Goal: Task Accomplishment & Management: Manage account settings

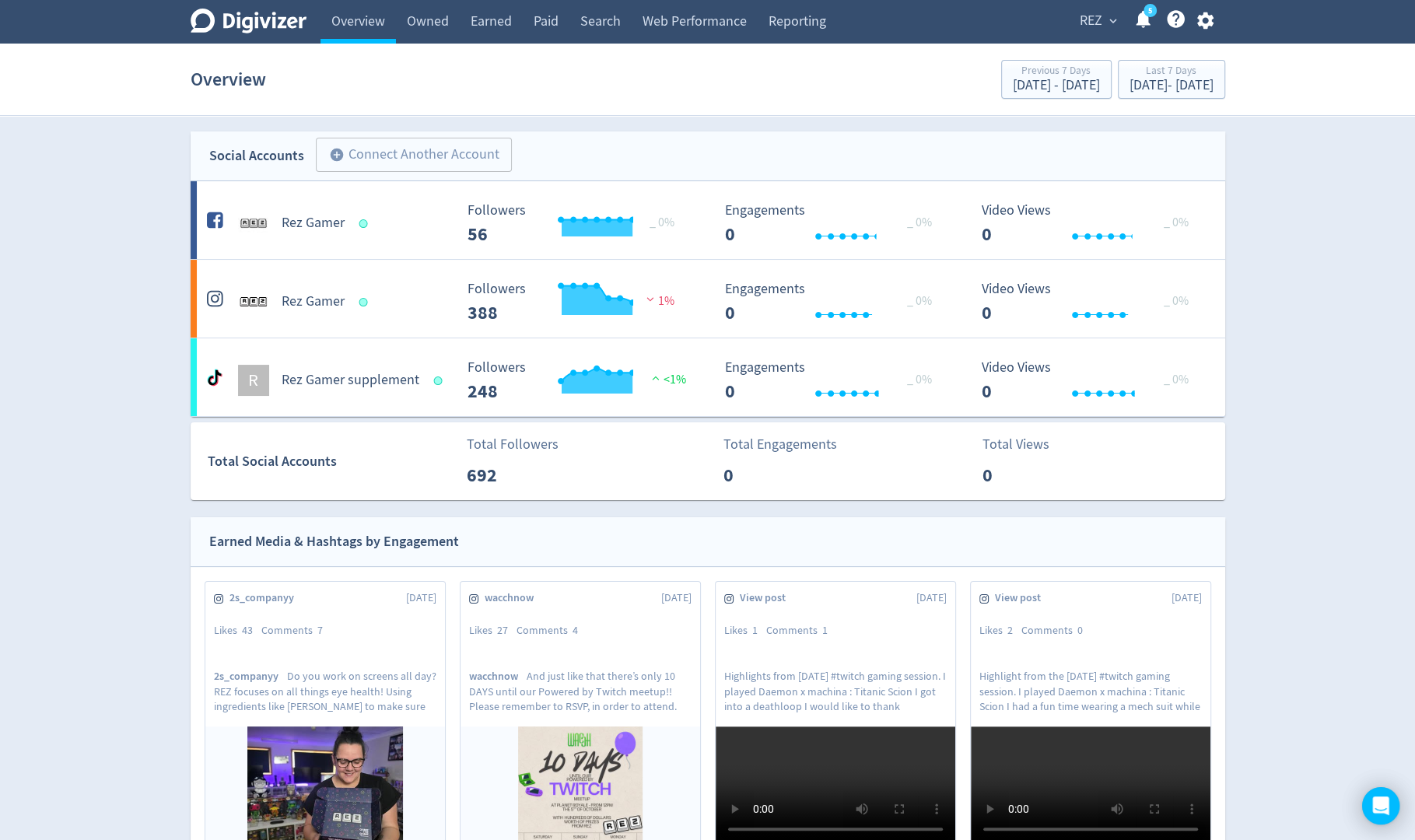
click at [1083, 29] on span "REZ" at bounding box center [1091, 21] width 23 height 25
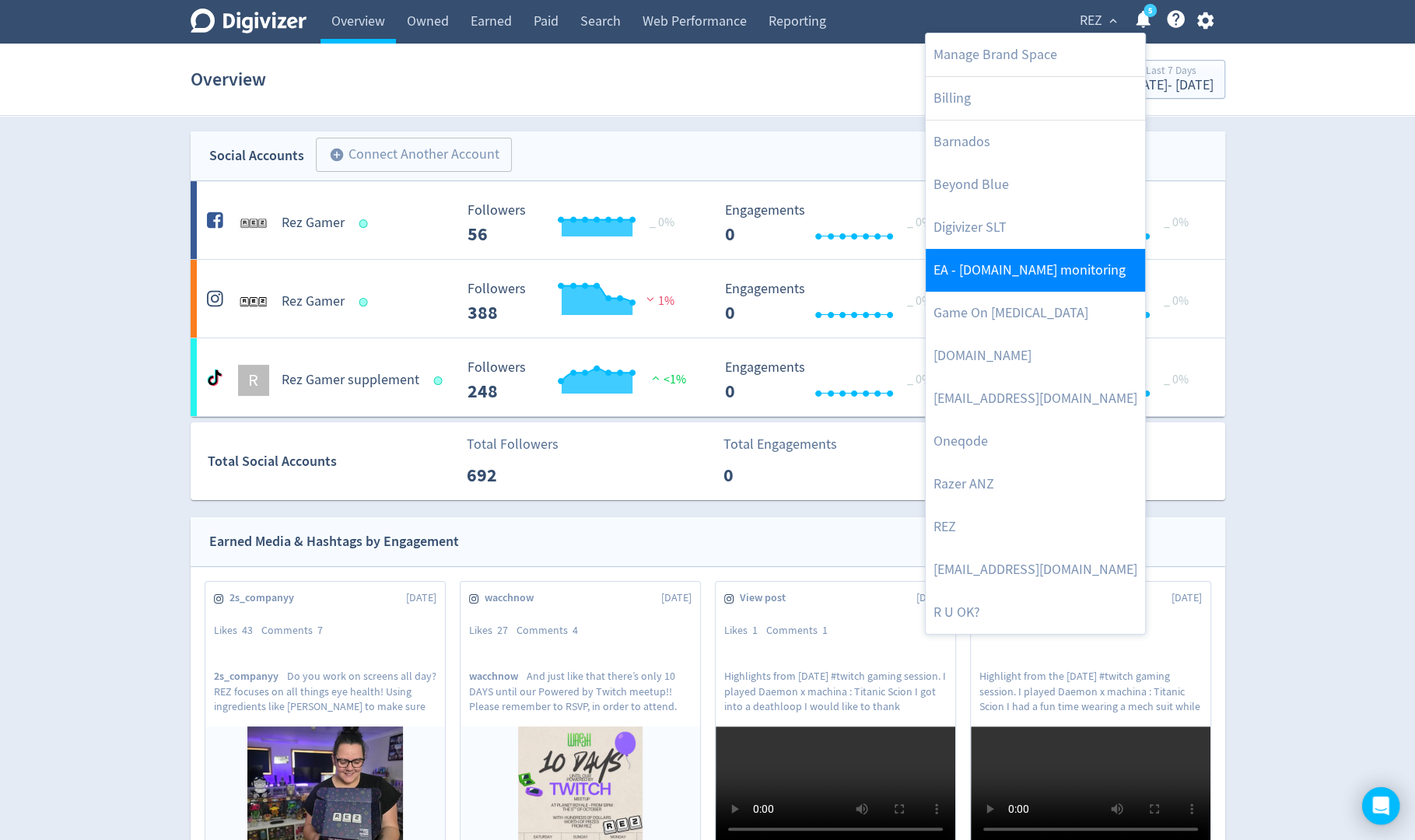
click at [1047, 282] on link "EA - [DOMAIN_NAME] monitoring" at bounding box center [1035, 270] width 219 height 43
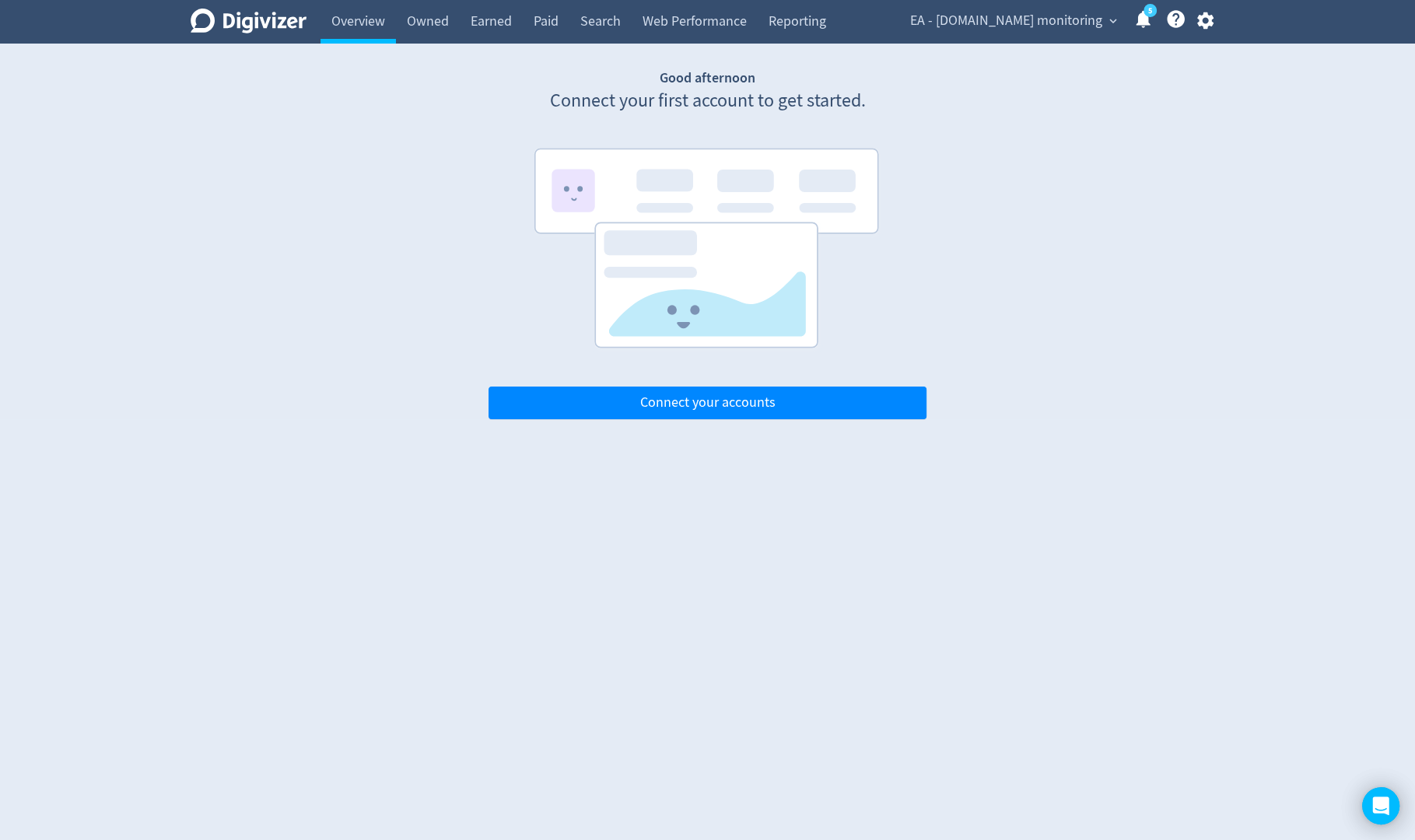
click at [1097, 24] on span "EA - [DOMAIN_NAME] monitoring" at bounding box center [1006, 21] width 192 height 25
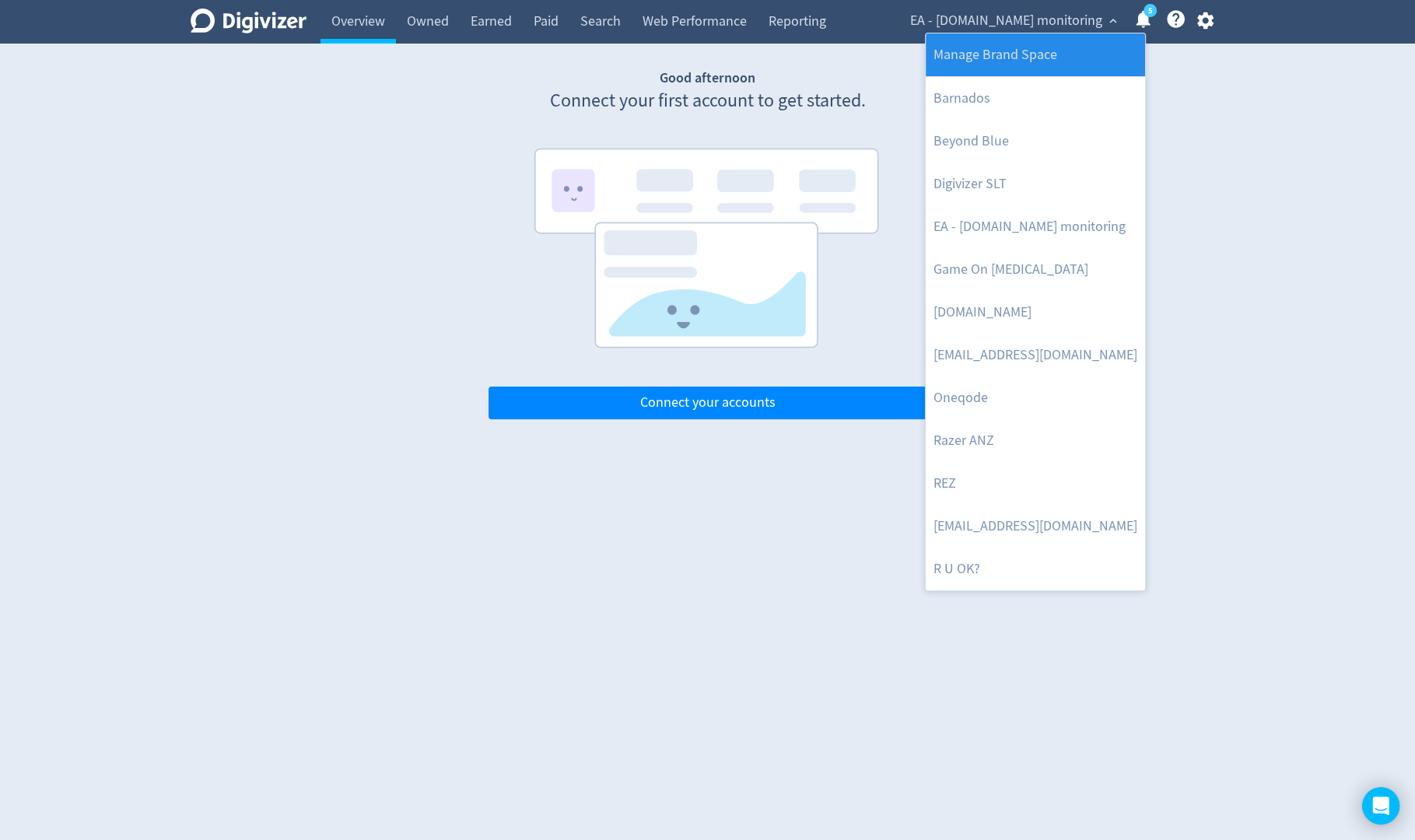
click at [1077, 56] on link "Manage Brand Space" at bounding box center [1035, 54] width 219 height 43
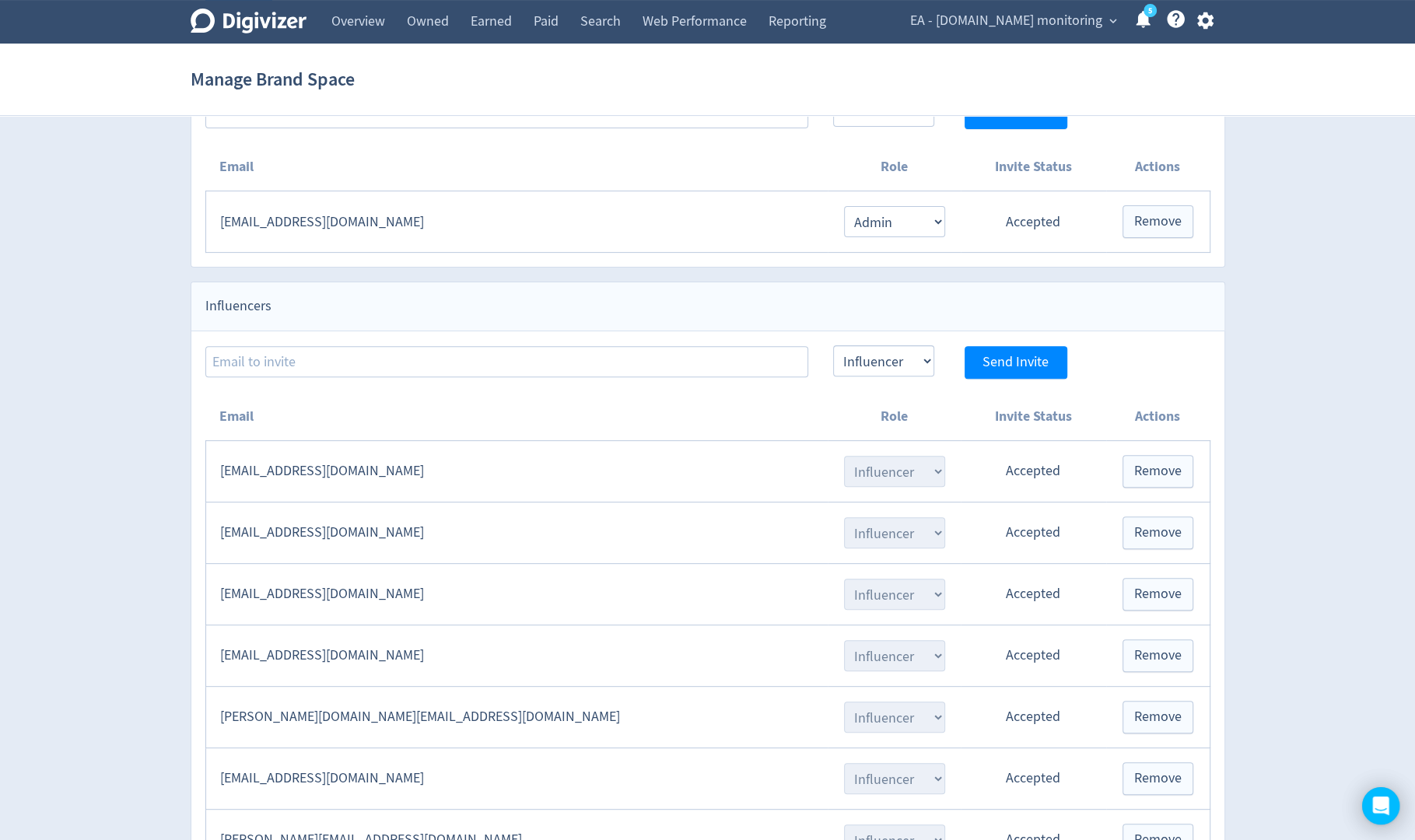
scroll to position [469, 0]
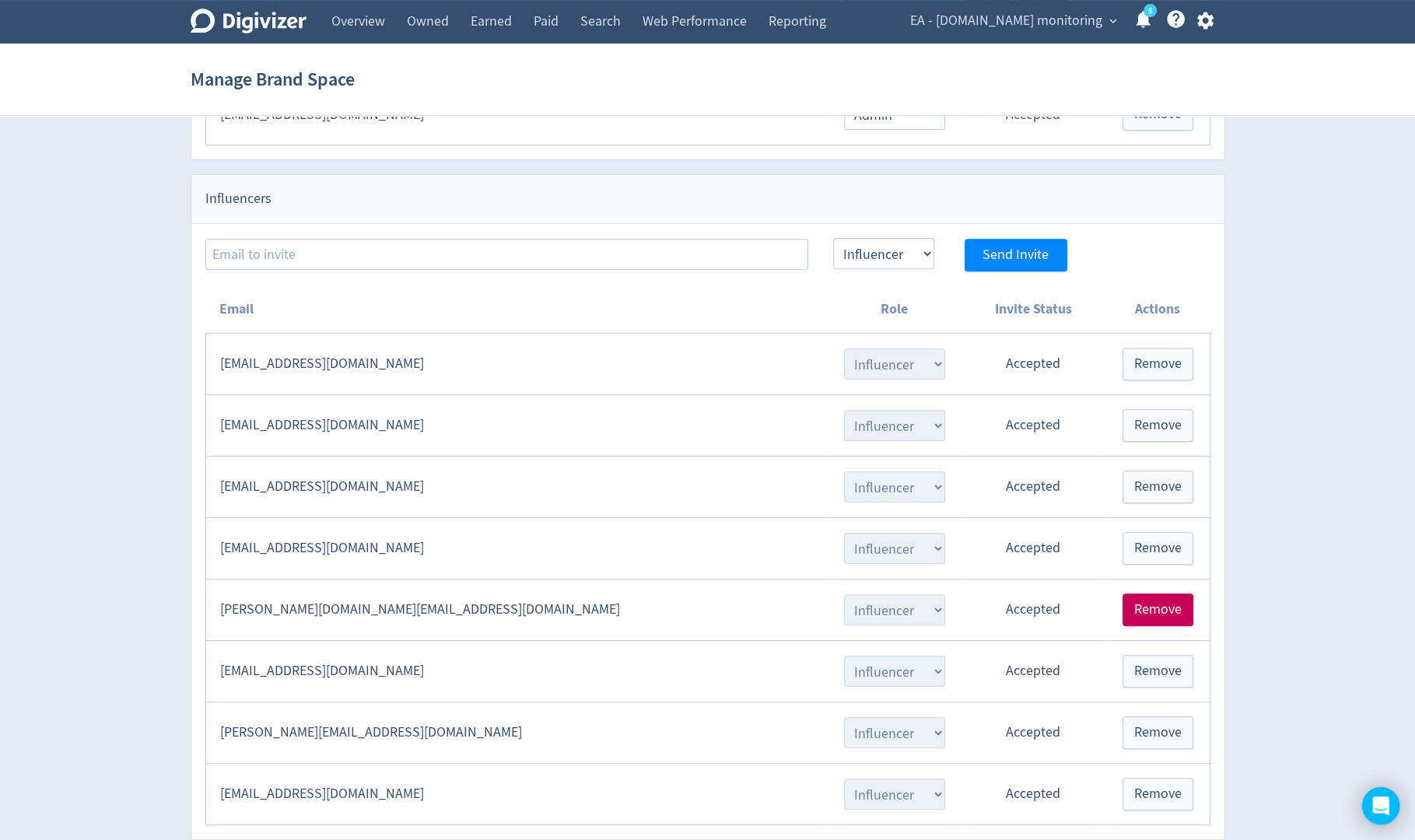
click at [1144, 603] on span "Remove" at bounding box center [1158, 609] width 48 height 14
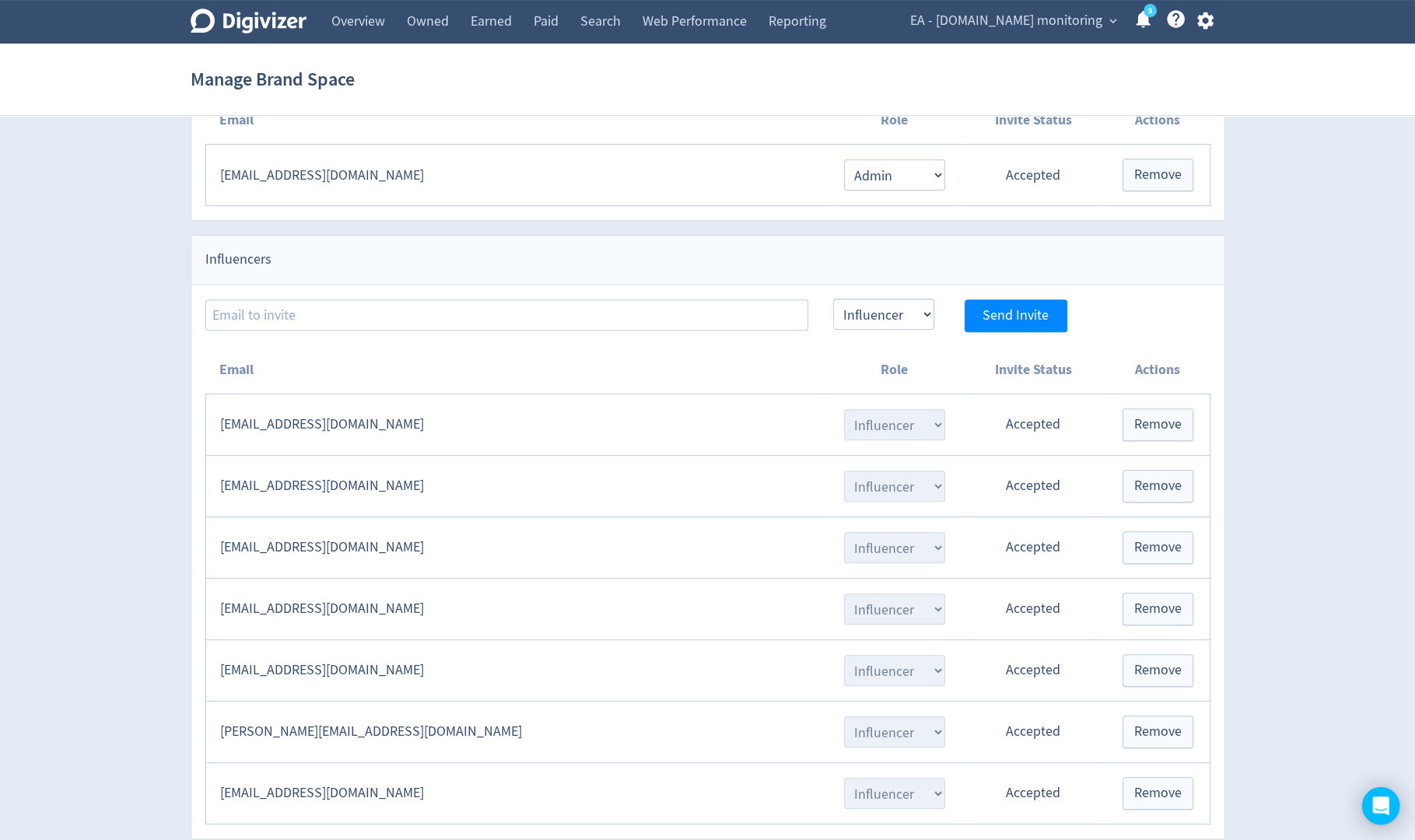
click at [1088, 33] on div "EA - [DOMAIN_NAME] monitoring expand_more 5 Help Center - Searchable support on…" at bounding box center [1059, 22] width 332 height 44
click at [1073, 24] on span "EA - [DOMAIN_NAME] monitoring" at bounding box center [1006, 21] width 192 height 25
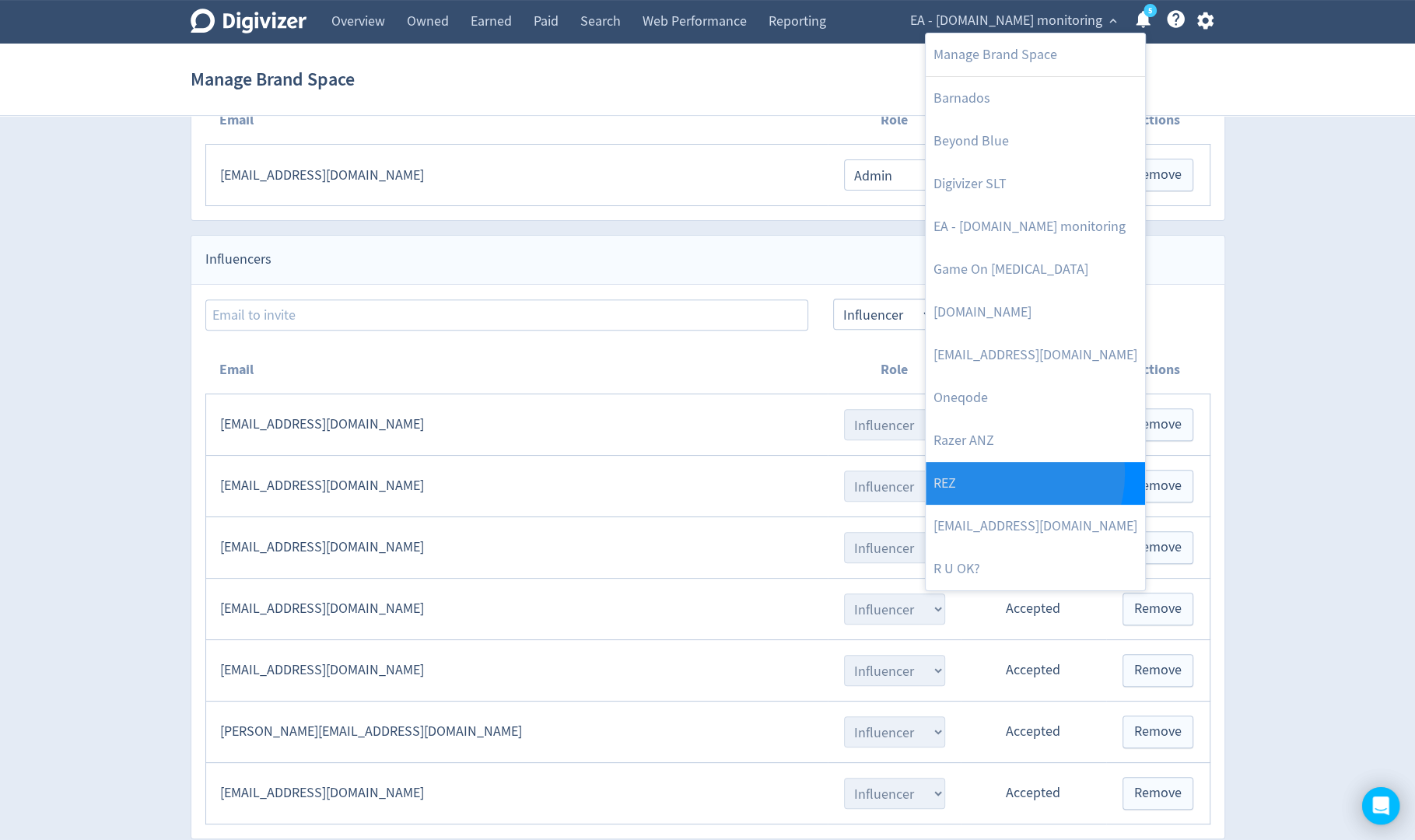
click at [1001, 473] on link "REZ" at bounding box center [1035, 483] width 219 height 43
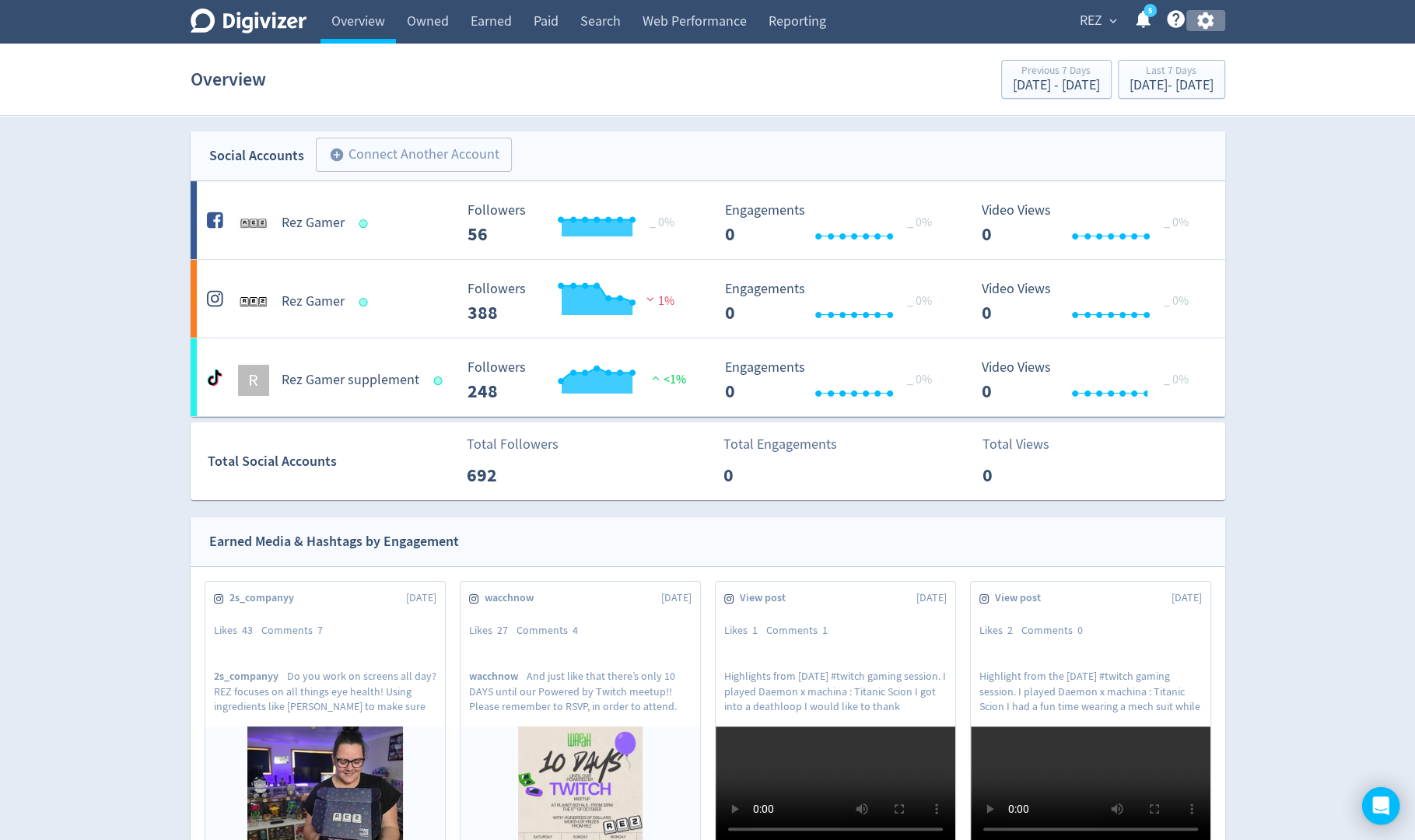
click at [1212, 21] on icon "button" at bounding box center [1205, 21] width 21 height 21
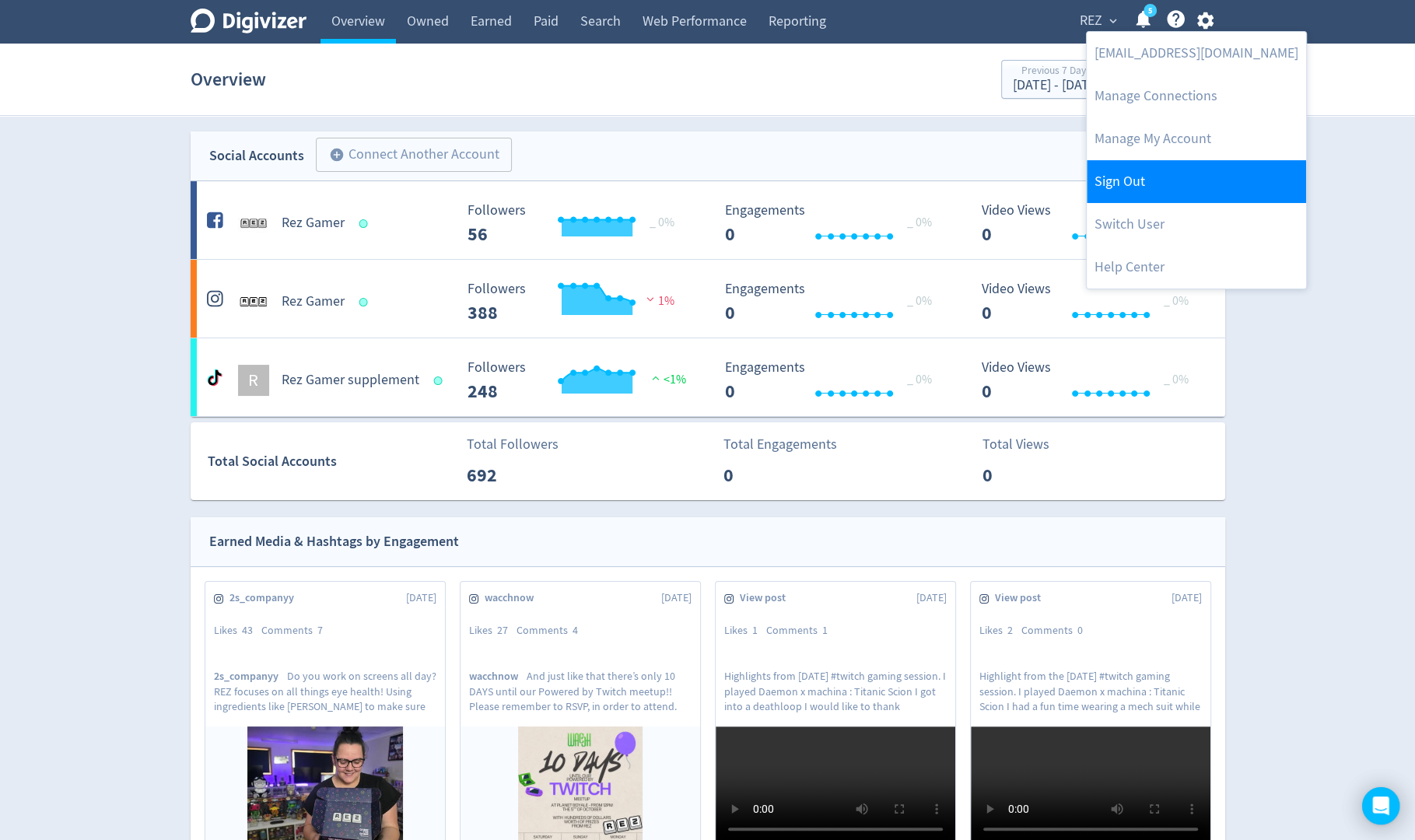
click at [1152, 183] on link "Sign Out" at bounding box center [1197, 181] width 219 height 43
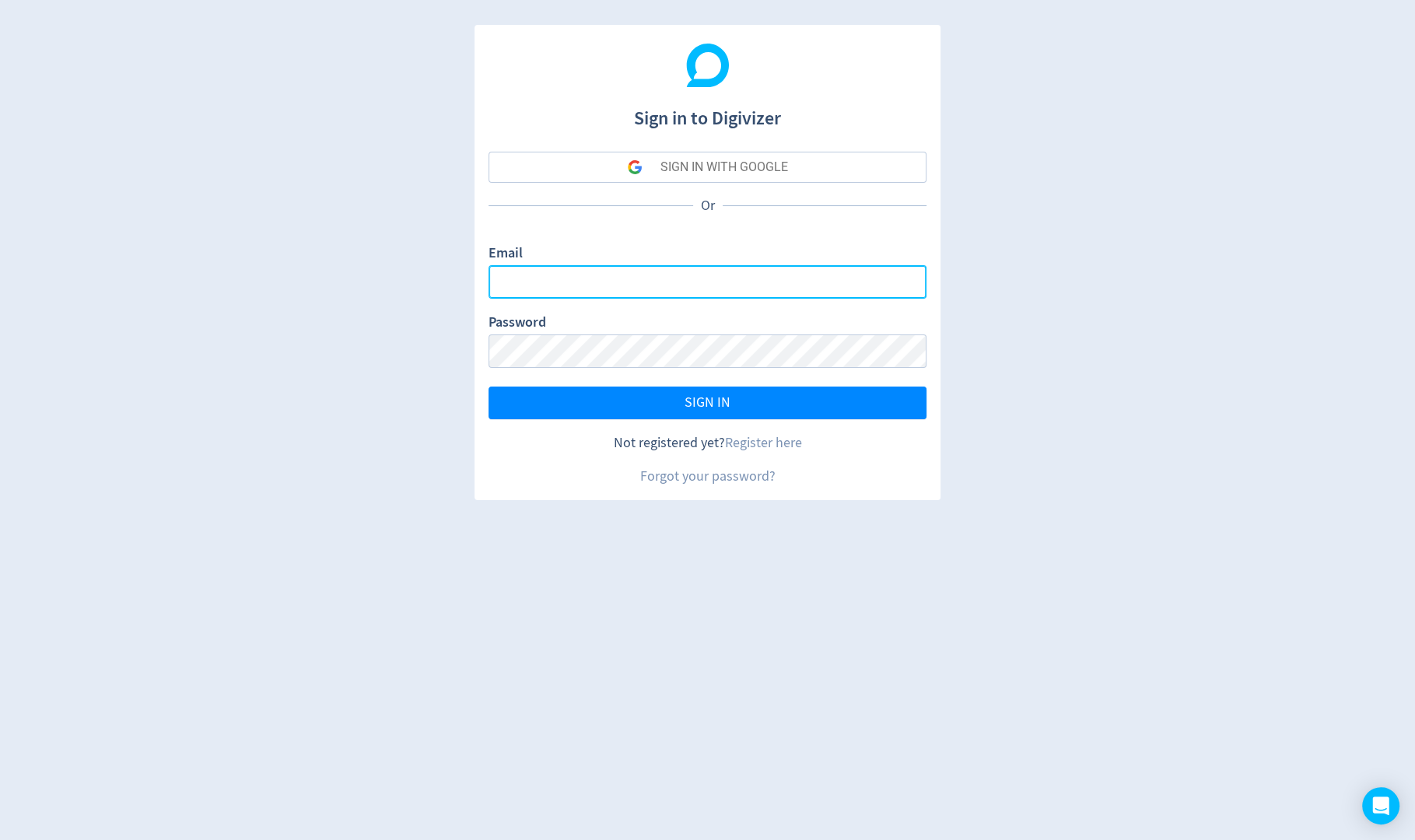
type input "[PERSON_NAME][EMAIL_ADDRESS][PERSON_NAME][DOMAIN_NAME]"
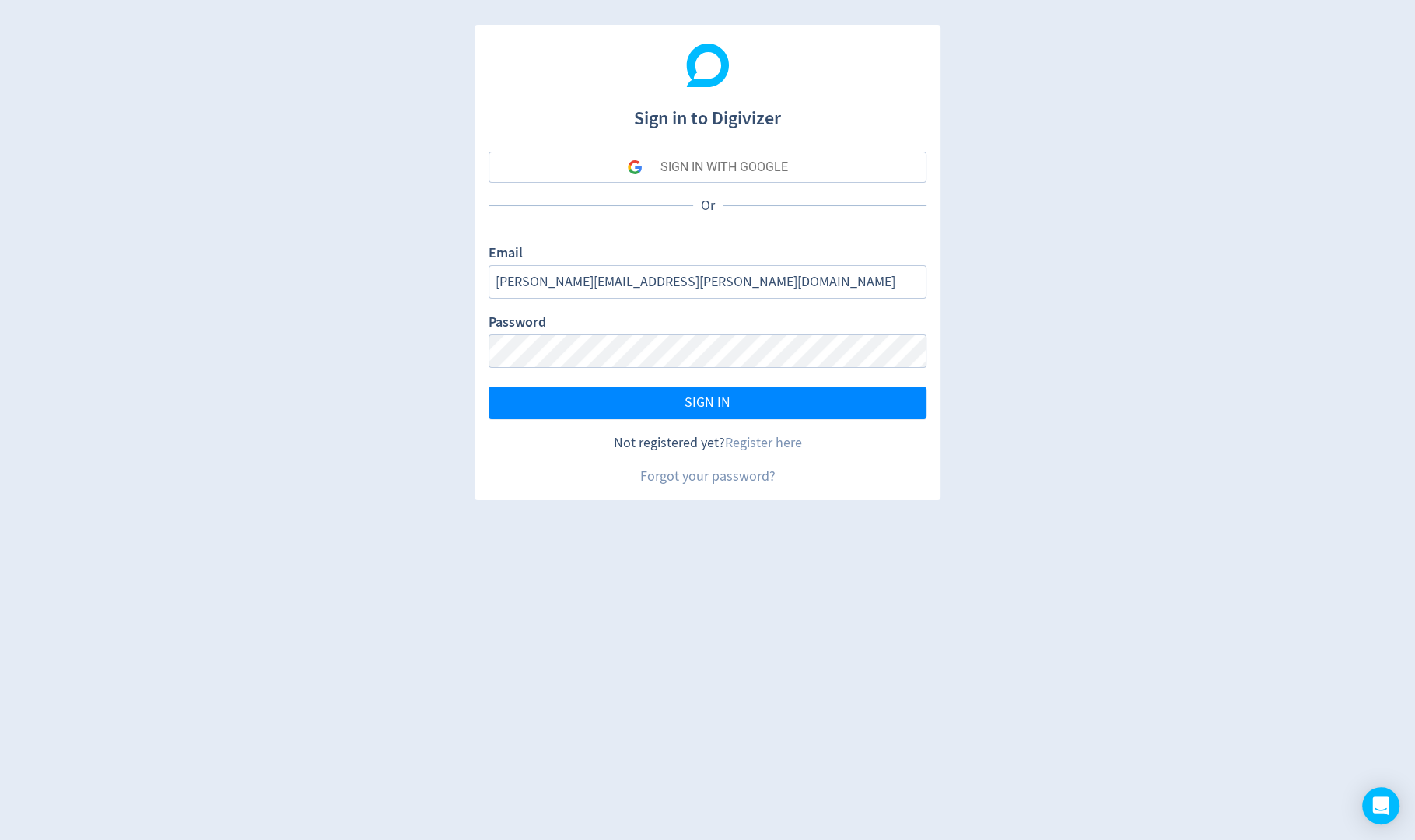
click at [774, 164] on div "SIGN IN WITH GOOGLE" at bounding box center [724, 167] width 127 height 31
